Goal: Information Seeking & Learning: Find specific fact

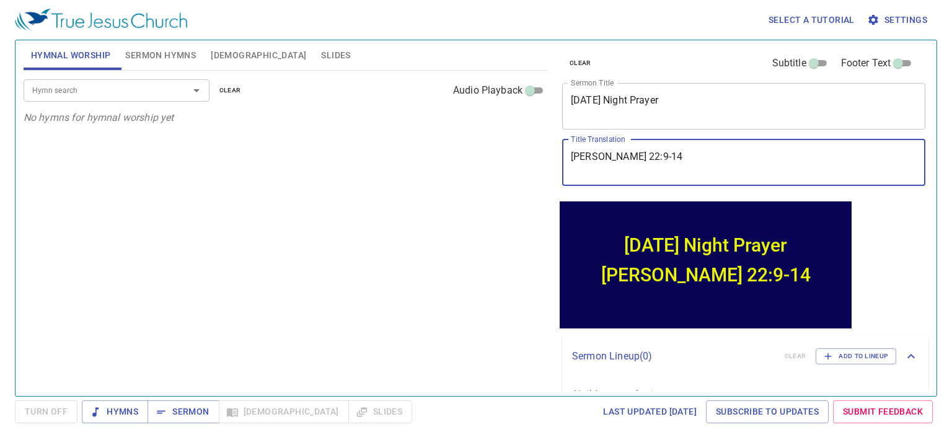
drag, startPoint x: 652, startPoint y: 157, endPoint x: 570, endPoint y: 157, distance: 81.8
click at [571, 157] on textarea "[PERSON_NAME] 22:9-14" at bounding box center [744, 163] width 346 height 24
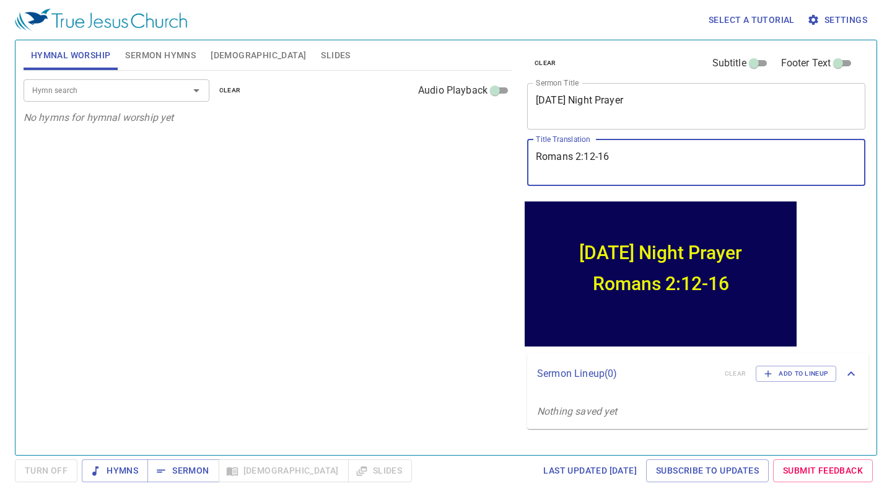
type textarea "Romans 2:12-16"
click at [194, 439] on span "Sermon" at bounding box center [182, 470] width 51 height 15
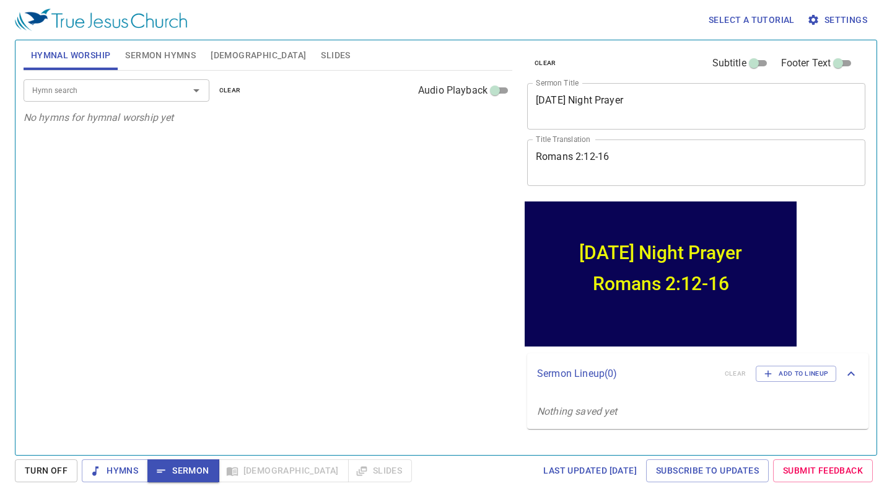
click at [225, 56] on span "[DEMOGRAPHIC_DATA]" at bounding box center [258, 55] width 95 height 15
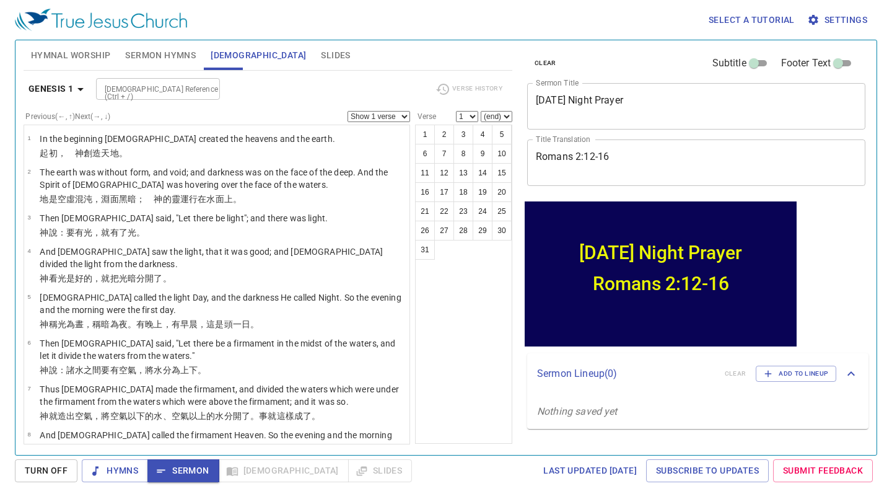
click at [66, 89] on b "Genesis 1" at bounding box center [51, 88] width 45 height 15
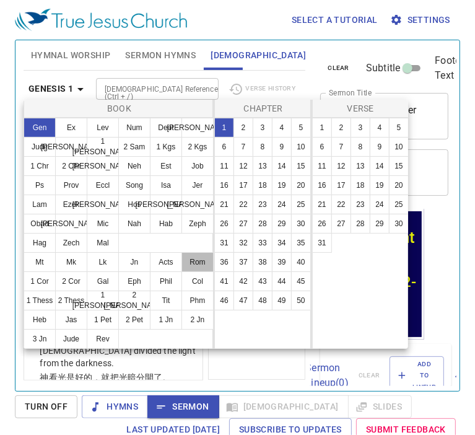
click at [196, 261] on button "Rom" at bounding box center [198, 262] width 32 height 20
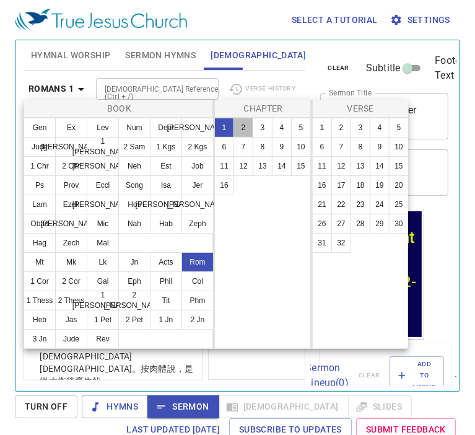
click at [242, 128] on button "2" at bounding box center [244, 128] width 20 height 20
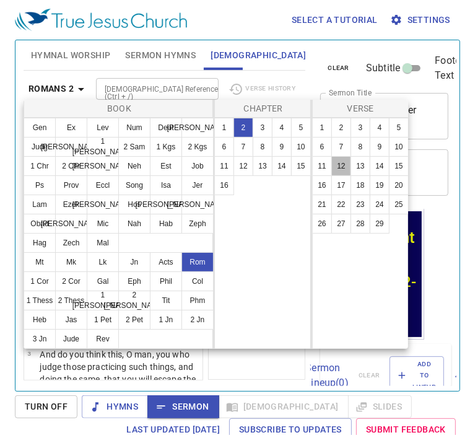
click at [343, 165] on button "12" at bounding box center [341, 166] width 20 height 20
select select "12"
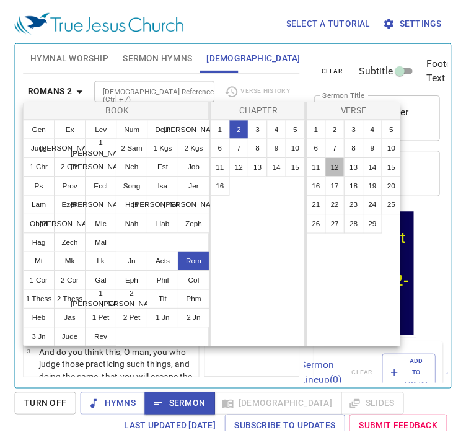
scroll to position [814, 0]
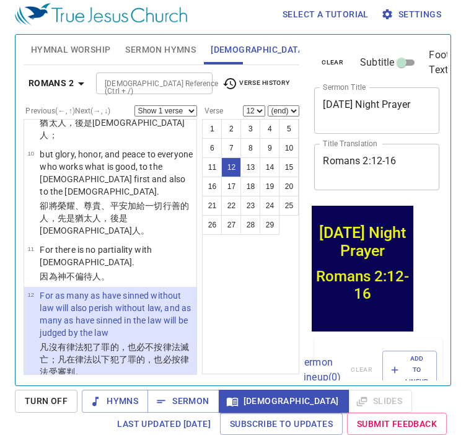
click at [186, 106] on select "Show 1 verse Show 2 verses Show 3 verses Show 4 verses Show 5 verses" at bounding box center [165, 110] width 63 height 11
select select "3"
click at [134, 105] on select "Show 1 verse Show 2 verses Show 3 verses Show 4 verses Show 5 verses" at bounding box center [165, 110] width 63 height 11
click at [286, 164] on button "15" at bounding box center [289, 167] width 20 height 20
select select "15"
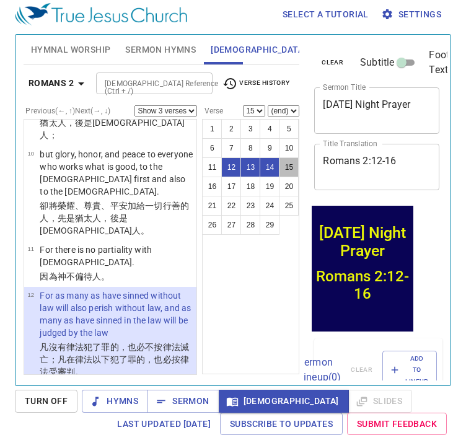
scroll to position [1094, 0]
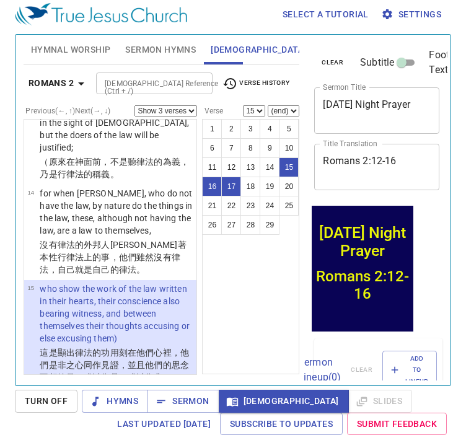
click at [191, 110] on select "Show 1 verse Show 2 verses Show 3 verses Show 4 verses Show 5 verses" at bounding box center [165, 110] width 63 height 11
select select "2"
click at [134, 105] on select "Show 1 verse Show 2 verses Show 3 verses Show 4 verses Show 5 verses" at bounding box center [165, 110] width 63 height 11
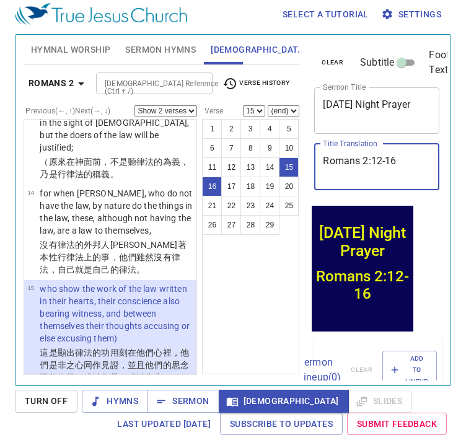
drag, startPoint x: 402, startPoint y: 160, endPoint x: 322, endPoint y: 159, distance: 79.3
click at [322, 159] on div "Romans 2:12-16 x Title Translation" at bounding box center [376, 167] width 125 height 46
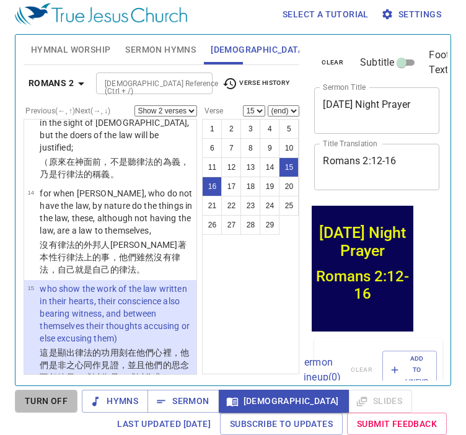
click at [0, 0] on span "Turn Off" at bounding box center [0, 0] width 0 height 0
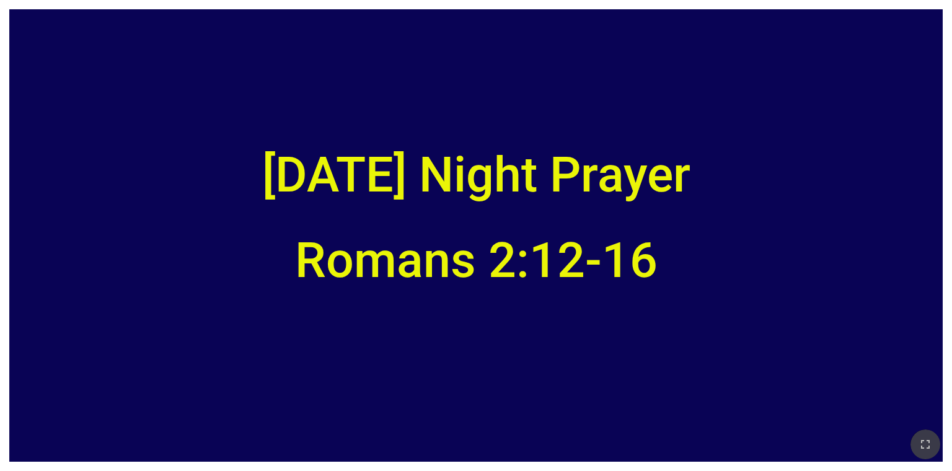
click at [884, 445] on icon "button" at bounding box center [925, 444] width 15 height 15
